Goal: Task Accomplishment & Management: Manage account settings

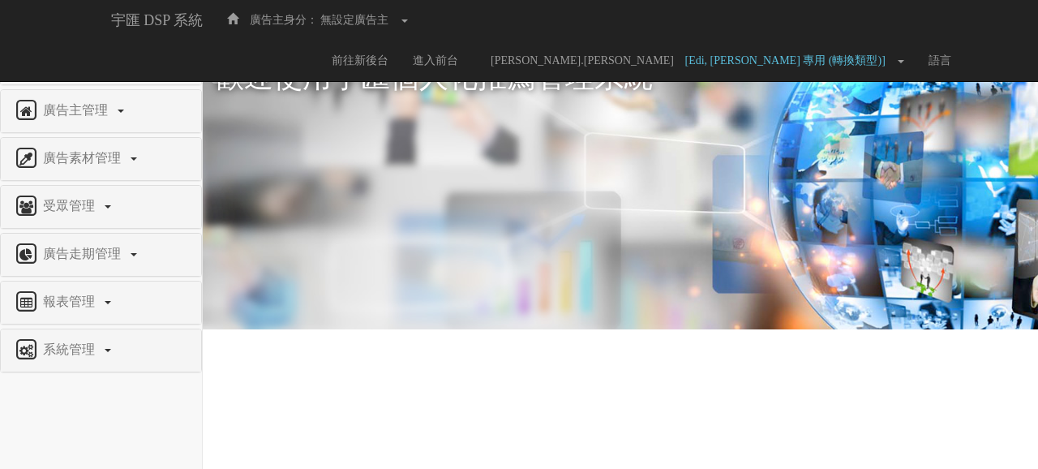
click at [66, 59] on span "權限管理" at bounding box center [71, 62] width 64 height 14
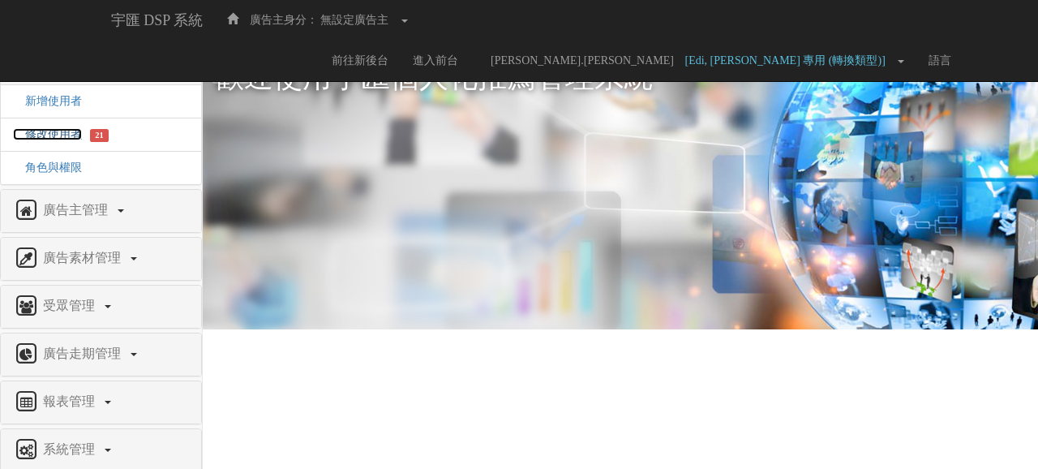
click at [55, 131] on span "修改使用者" at bounding box center [47, 134] width 69 height 12
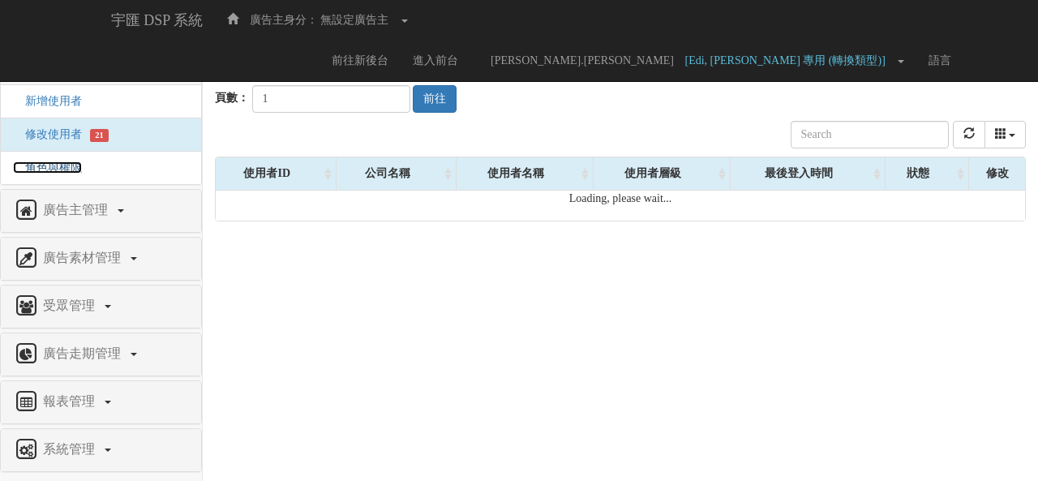
click at [45, 165] on span "角色與權限" at bounding box center [47, 167] width 69 height 12
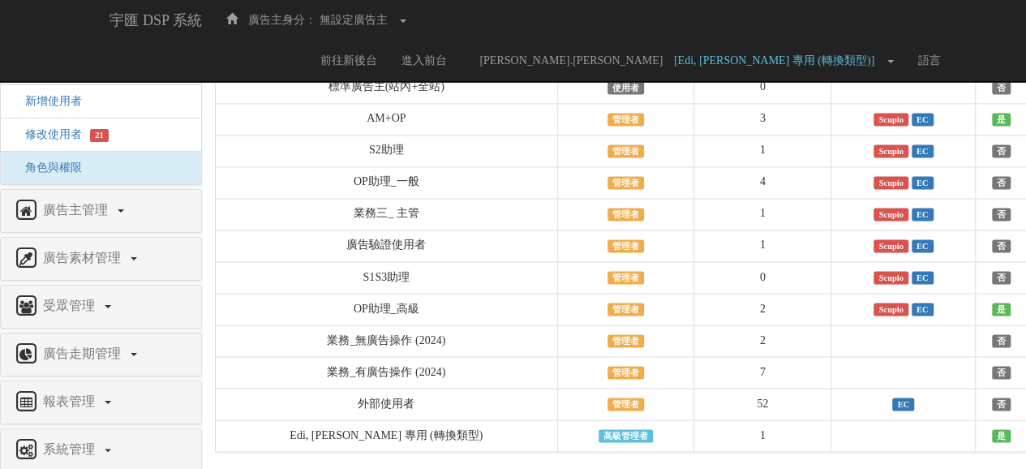
scroll to position [1283, 0]
